Goal: Transaction & Acquisition: Book appointment/travel/reservation

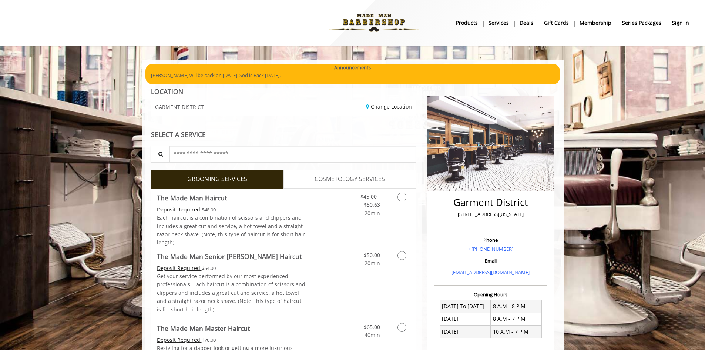
click at [678, 31] on nav "Main Menu . products Services Deals gift cards Membership Series packages sign …" at bounding box center [353, 23] width 684 height 41
click at [678, 21] on b "sign in" at bounding box center [680, 23] width 17 height 8
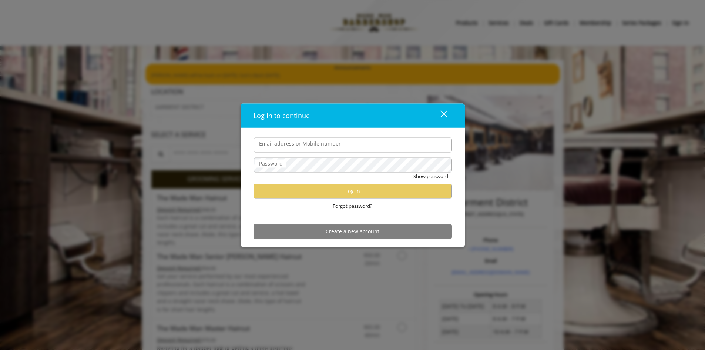
click at [287, 142] on input "Email address or Mobile number" at bounding box center [353, 144] width 198 height 15
click at [280, 145] on input "Email address or Mobile number" at bounding box center [353, 144] width 198 height 15
type input "**********"
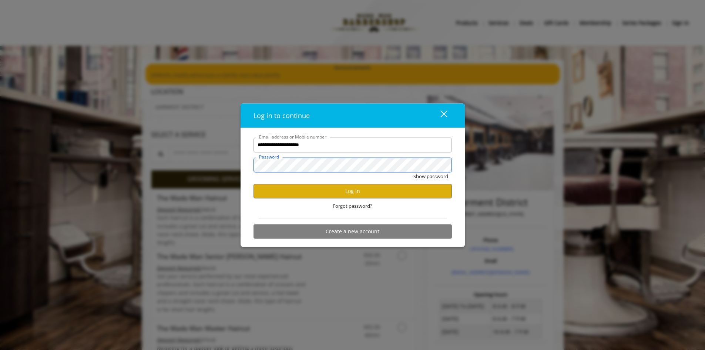
click at [413, 172] on button "Show password" at bounding box center [430, 176] width 35 height 8
click at [327, 202] on div "Forgot password?" at bounding box center [353, 205] width 198 height 15
click at [319, 198] on button "Log in" at bounding box center [353, 191] width 198 height 14
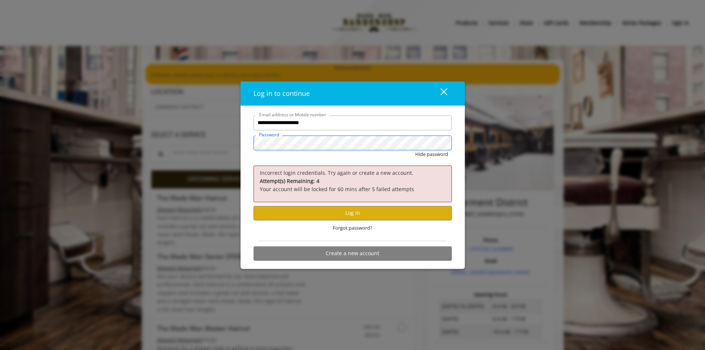
click at [244, 146] on div "**********" at bounding box center [353, 187] width 224 height 163
click at [415, 150] on button "Hide password" at bounding box center [431, 154] width 33 height 8
click at [312, 215] on button "Log in" at bounding box center [353, 213] width 198 height 14
click at [239, 144] on div "**********" at bounding box center [352, 175] width 705 height 350
click at [413, 150] on button "Show password" at bounding box center [430, 154] width 35 height 8
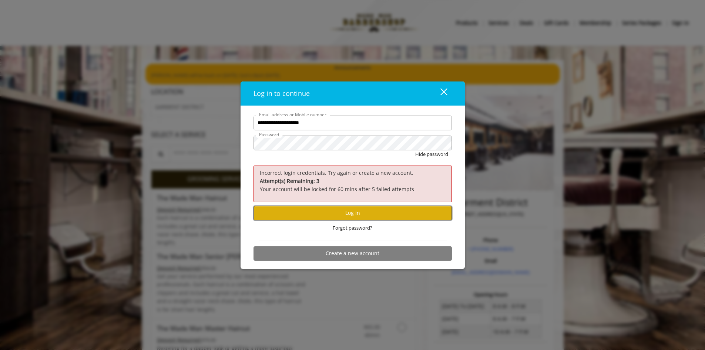
click at [335, 207] on button "Log in" at bounding box center [353, 213] width 198 height 14
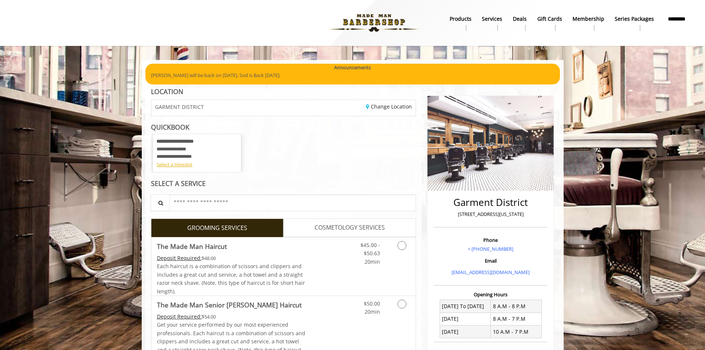
click at [387, 165] on div "**********" at bounding box center [283, 153] width 265 height 39
click at [351, 221] on link "COSMETOLOGY SERVICES" at bounding box center [350, 227] width 133 height 19
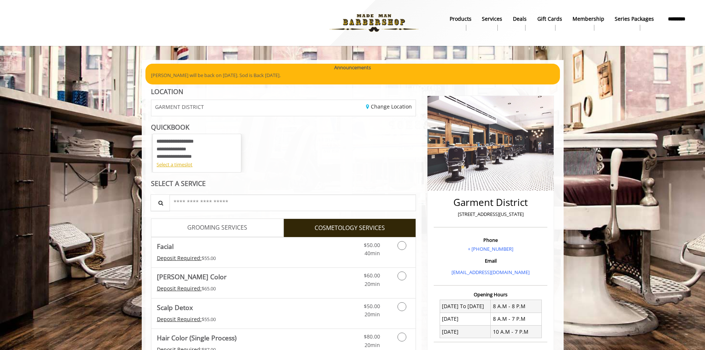
click at [250, 221] on link "GROOMING SERVICES" at bounding box center [217, 227] width 133 height 19
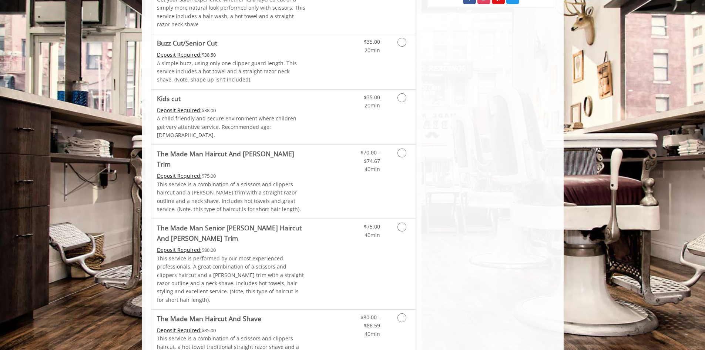
scroll to position [110, 0]
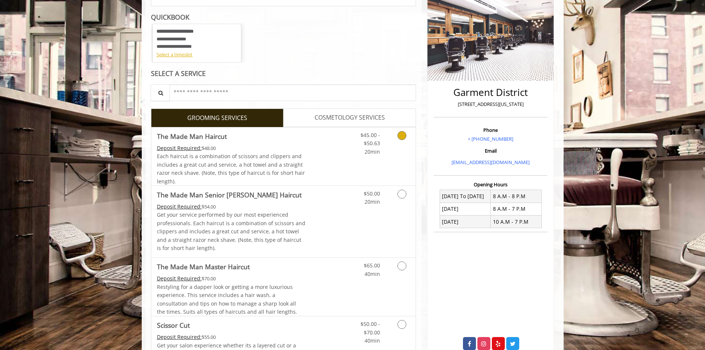
click at [387, 142] on div "Grooming services" at bounding box center [401, 141] width 30 height 29
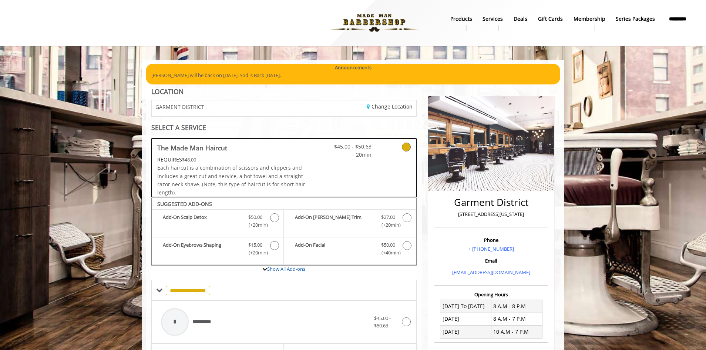
scroll to position [173, 0]
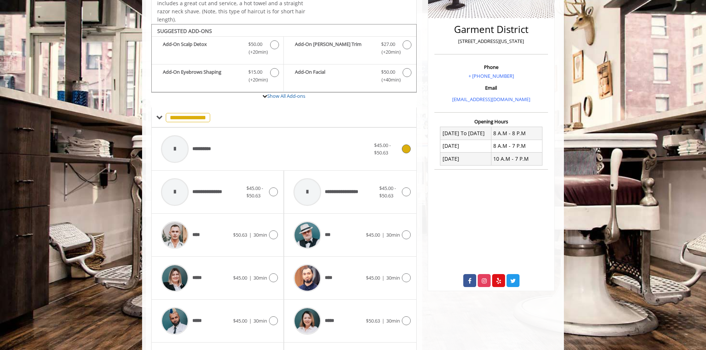
click at [400, 148] on div at bounding box center [405, 148] width 11 height 9
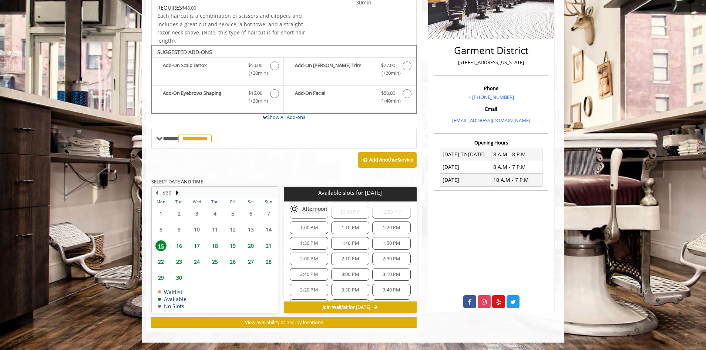
scroll to position [106, 0]
click at [302, 239] on span "1:00 PM" at bounding box center [308, 239] width 17 height 6
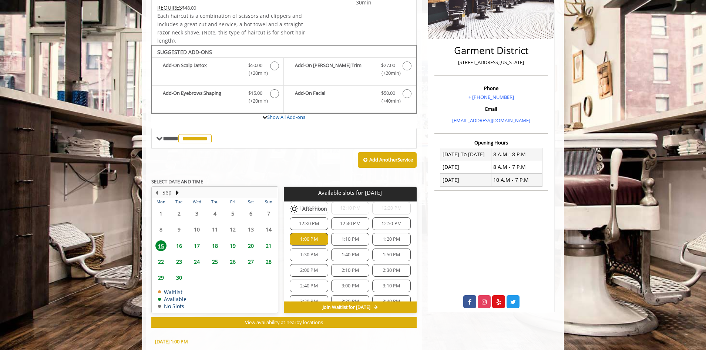
scroll to position [285, 0]
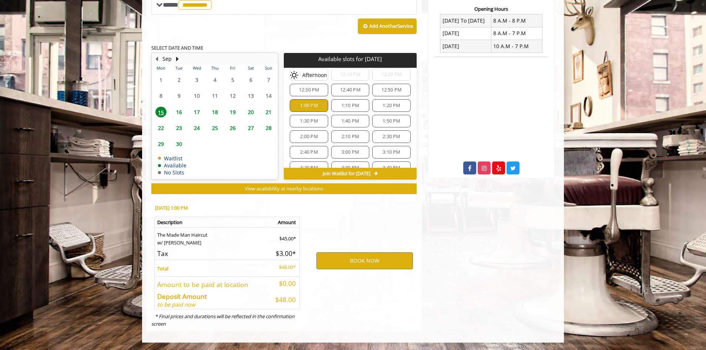
click at [398, 86] on div "12:50 PM" at bounding box center [391, 90] width 38 height 13
click at [316, 103] on span "1:00 PM" at bounding box center [308, 106] width 17 height 6
click at [396, 90] on span "12:50 PM" at bounding box center [392, 90] width 20 height 6
click at [355, 89] on span "12:40 PM" at bounding box center [350, 90] width 20 height 6
click at [379, 93] on div "12:50 PM" at bounding box center [391, 90] width 38 height 13
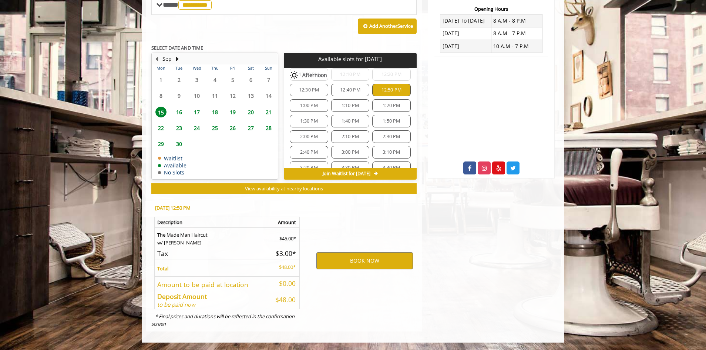
click at [355, 88] on span "12:40 PM" at bounding box center [350, 90] width 20 height 6
click at [385, 90] on span "12:50 PM" at bounding box center [392, 90] width 20 height 6
click at [328, 101] on div "12:00 PM 12:10 PM 12:20 PM 12:30 PM 12:40 PM 12:50 PM 1:00 PM 1:10 PM 1:20 PM 1…" at bounding box center [350, 144] width 133 height 164
click at [323, 104] on div "1:00 PM" at bounding box center [309, 105] width 38 height 13
click at [419, 221] on div "BOOK NOW" at bounding box center [364, 261] width 115 height 126
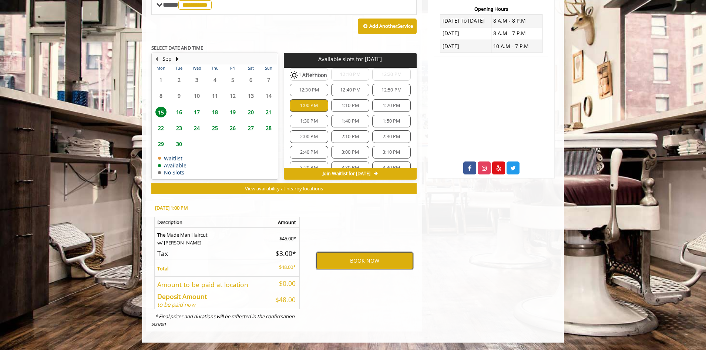
click at [363, 259] on button "BOOK NOW" at bounding box center [364, 260] width 97 height 17
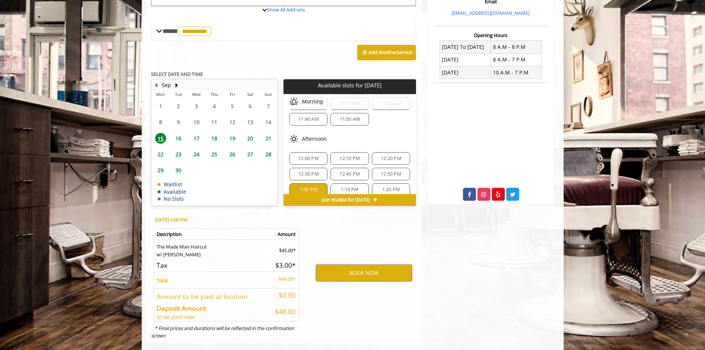
scroll to position [54, 0]
click at [322, 150] on span "12:00 PM" at bounding box center [308, 153] width 31 height 6
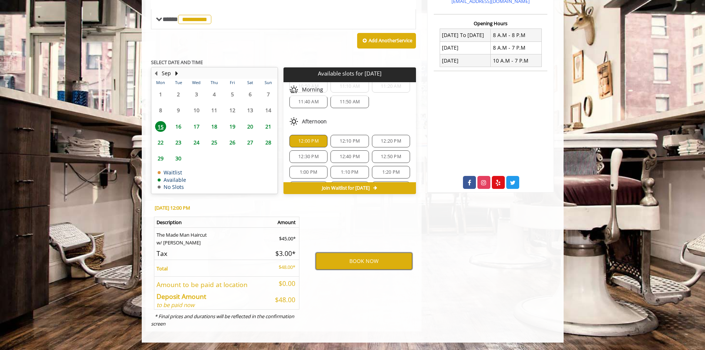
click at [367, 257] on button "BOOK NOW" at bounding box center [364, 260] width 97 height 17
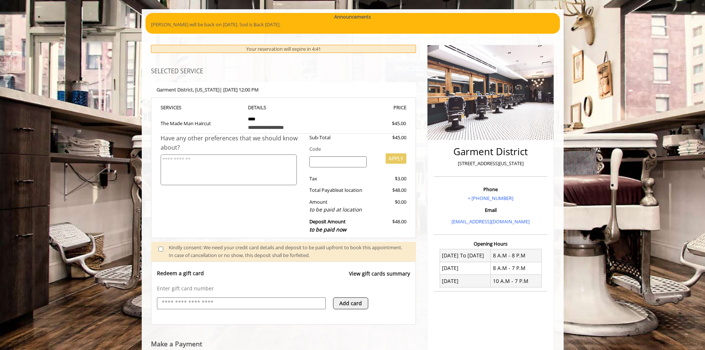
scroll to position [182, 0]
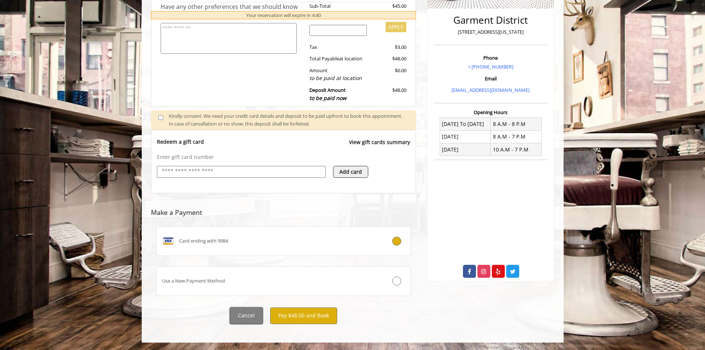
click at [254, 314] on button "Cancel" at bounding box center [246, 315] width 33 height 17
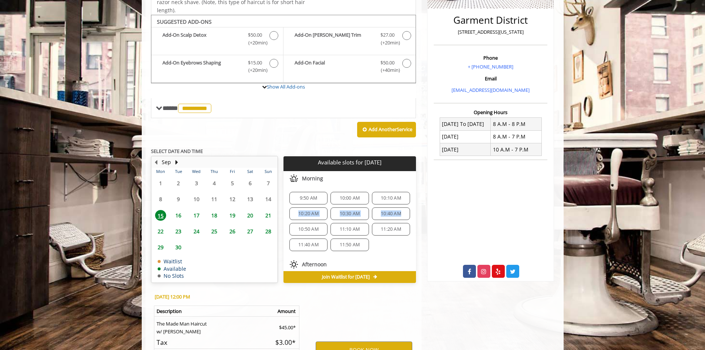
drag, startPoint x: 412, startPoint y: 192, endPoint x: 411, endPoint y: 207, distance: 15.2
click at [411, 207] on div "9:50 AM 10:00 AM 10:10 AM 10:20 AM 10:30 AM 10:40 AM 10:50 AM 11:10 AM 11:20 AM…" at bounding box center [350, 221] width 133 height 71
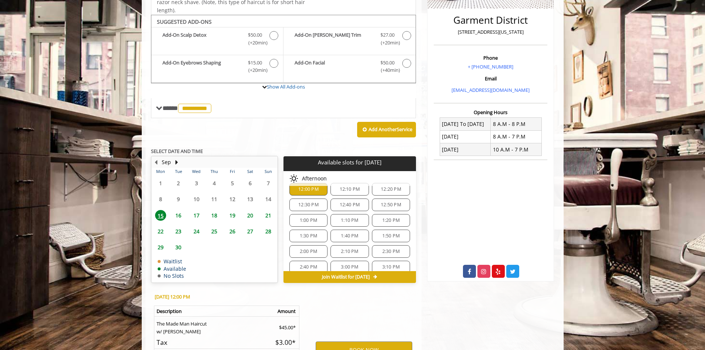
scroll to position [86, 0]
click at [319, 225] on div "1:00 PM" at bounding box center [308, 228] width 38 height 13
